Goal: Navigation & Orientation: Find specific page/section

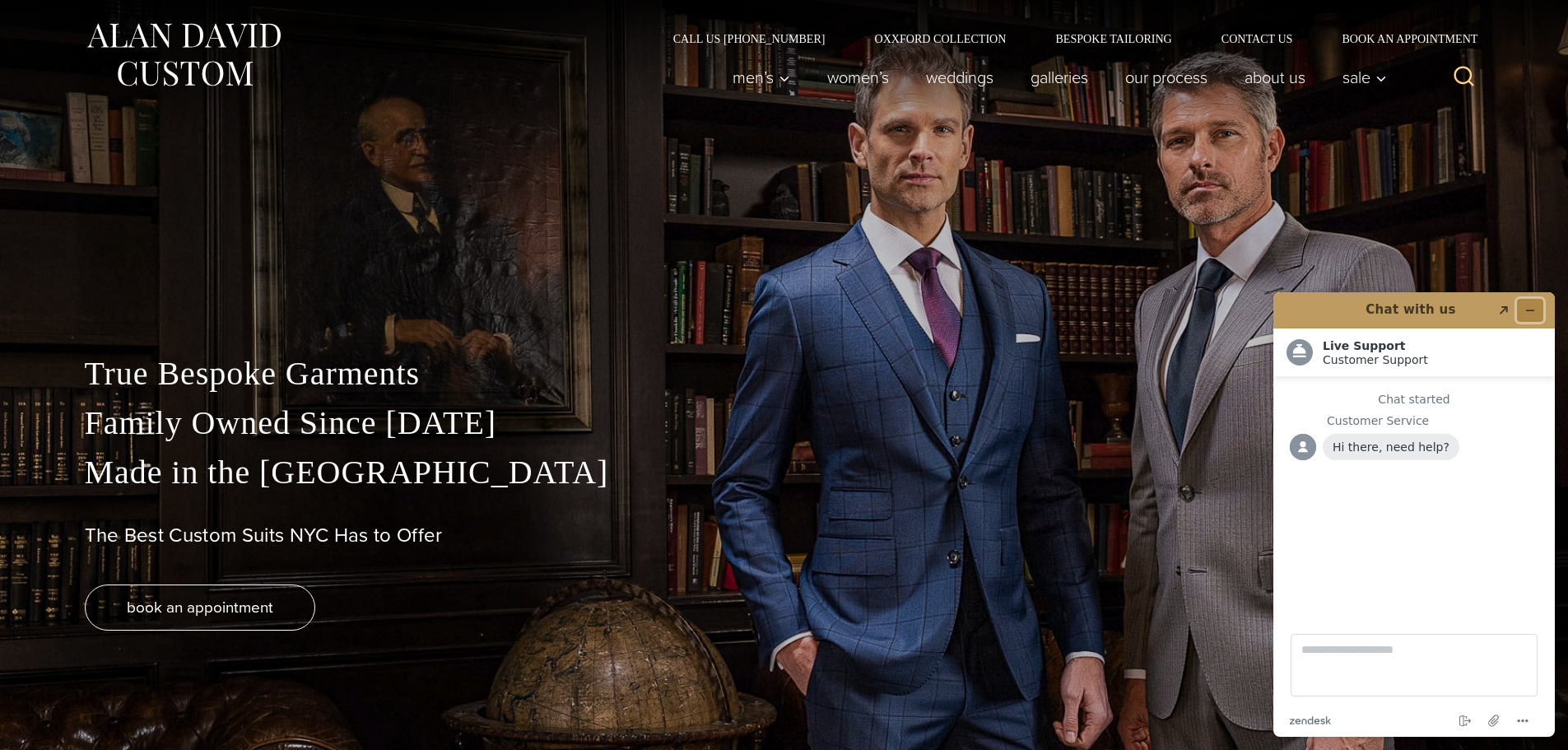
click at [1526, 310] on icon "Minimize widget" at bounding box center [1530, 310] width 12 height 12
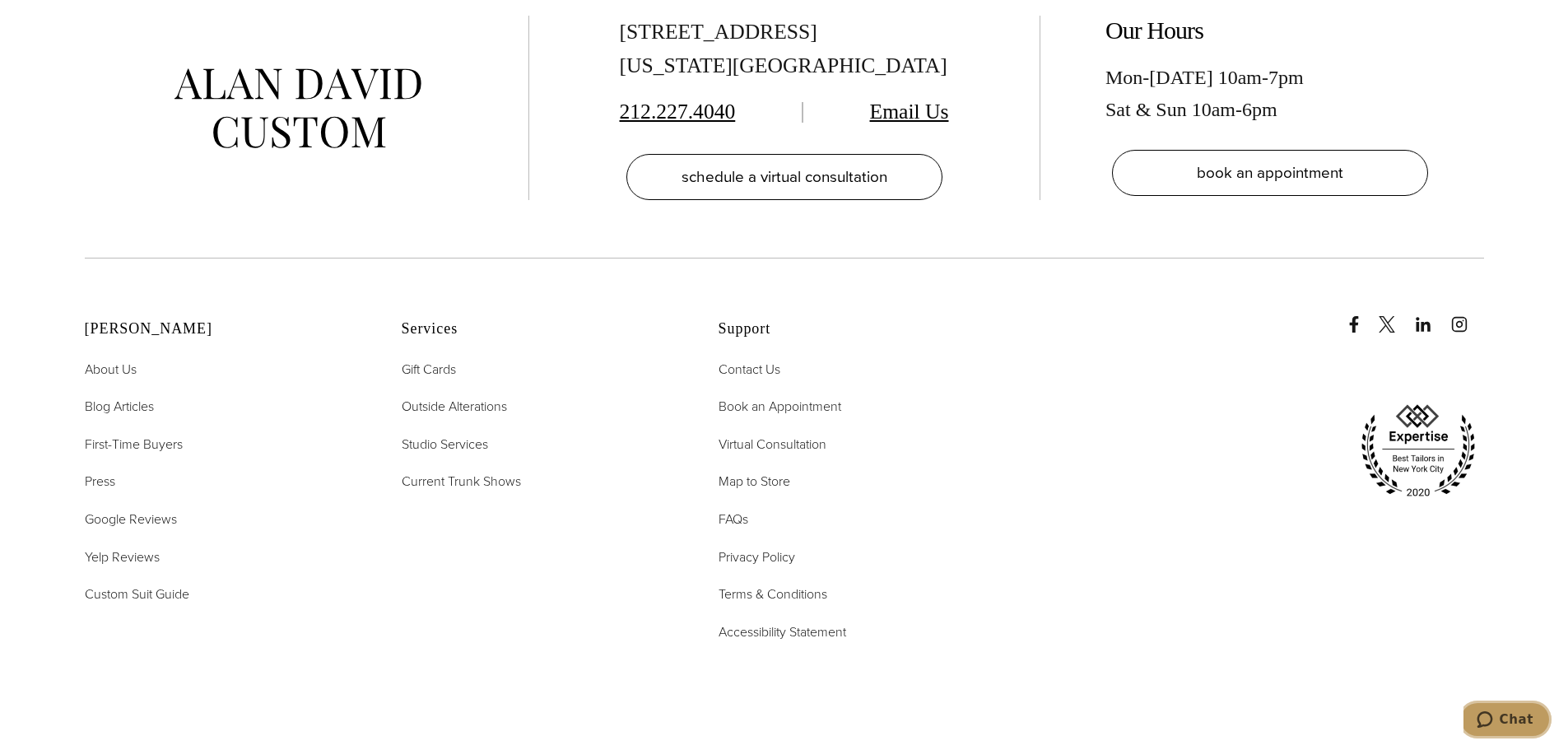
scroll to position [8407, 0]
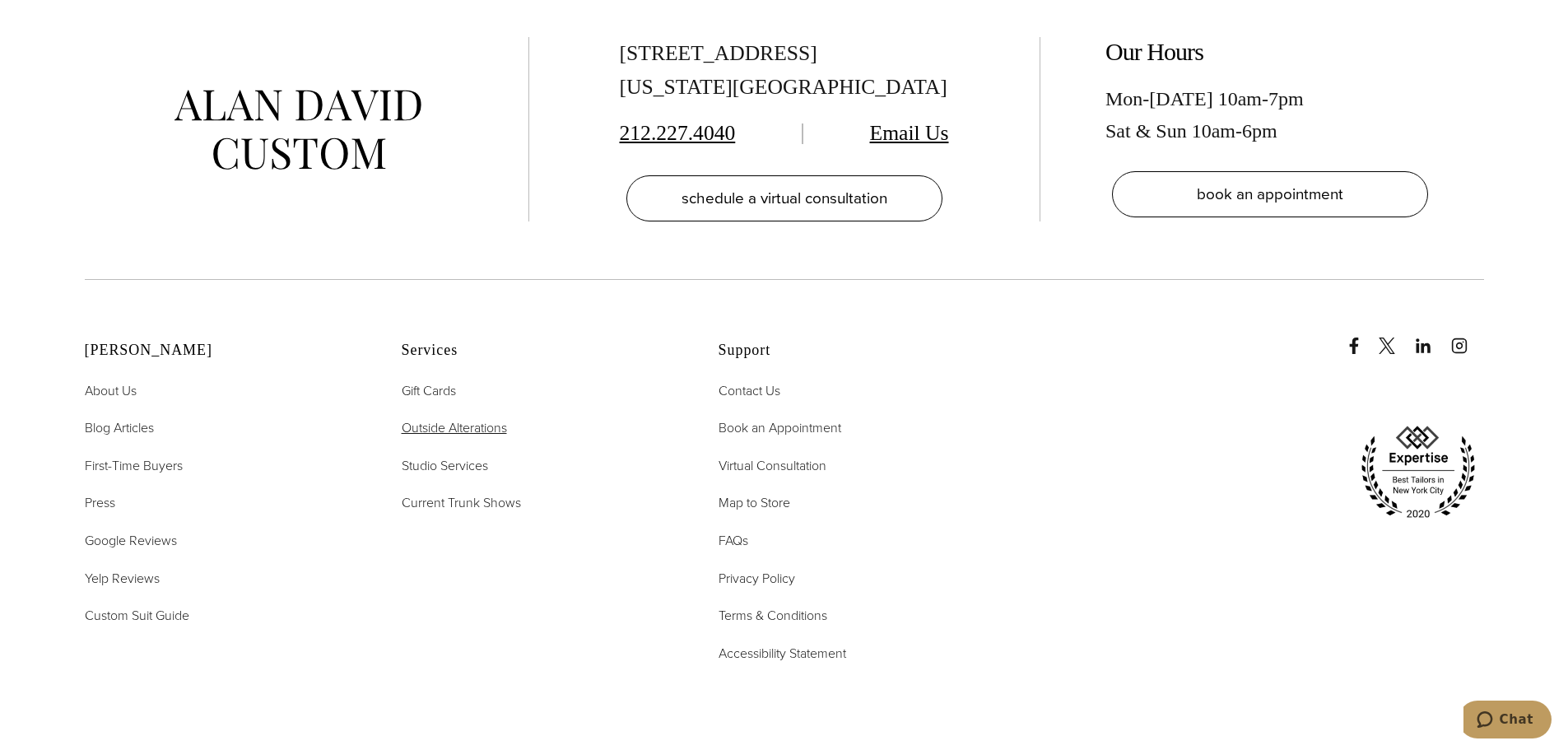
click at [494, 418] on span "Outside Alterations" at bounding box center [455, 427] width 105 height 19
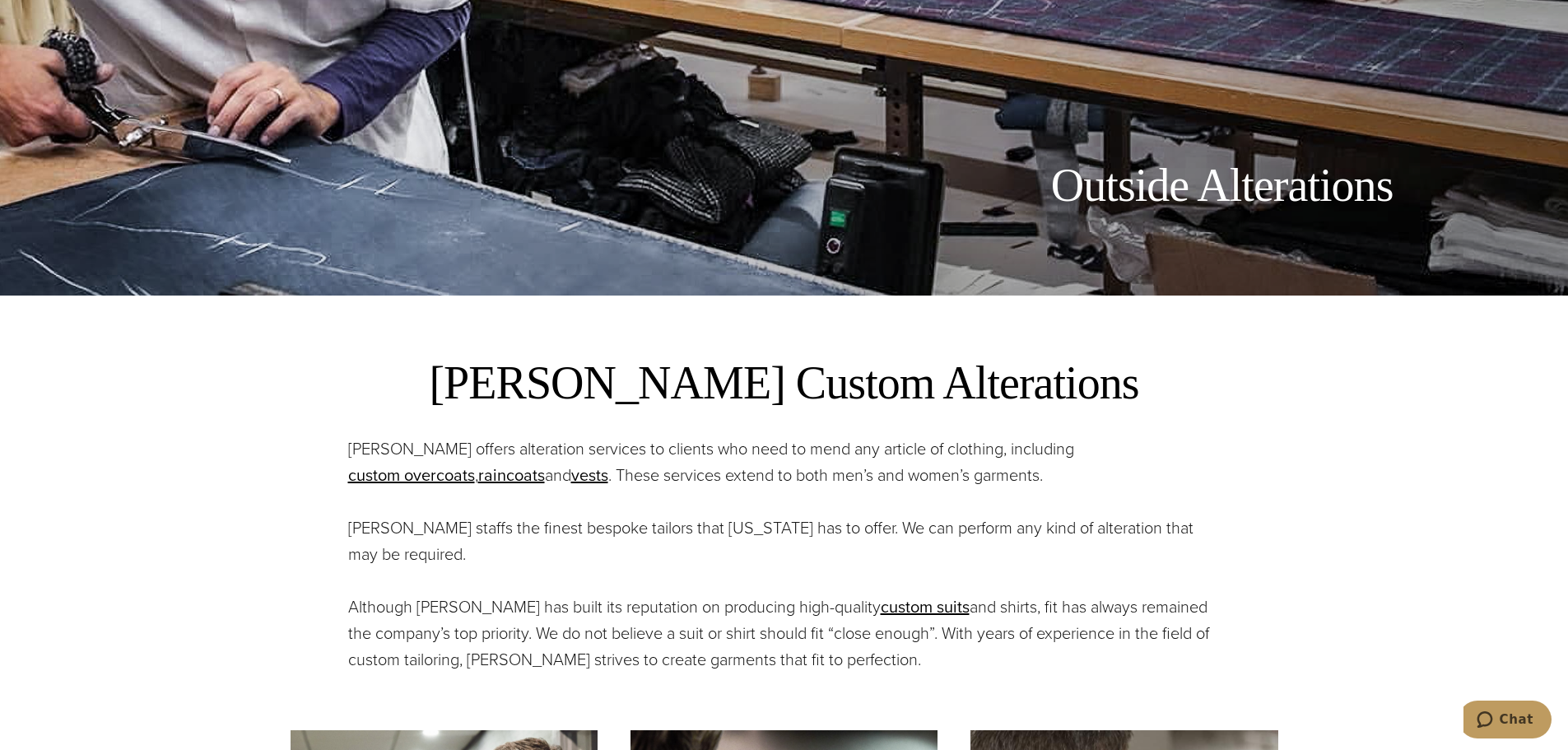
scroll to position [494, 0]
